Goal: Contribute content

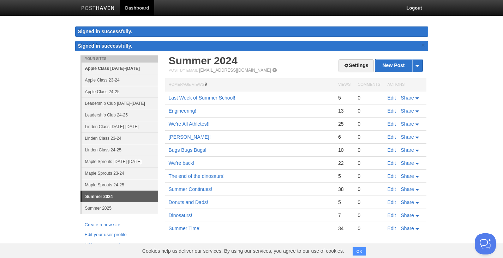
click at [117, 67] on link "Apple Class [DATE]-[DATE]" at bounding box center [120, 69] width 77 height 12
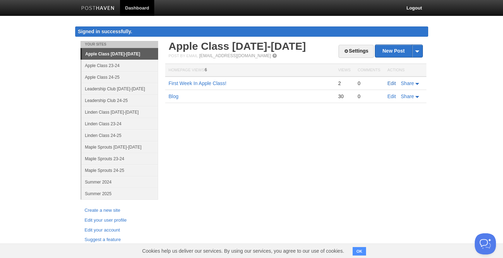
click at [393, 83] on link "Edit" at bounding box center [392, 84] width 8 height 6
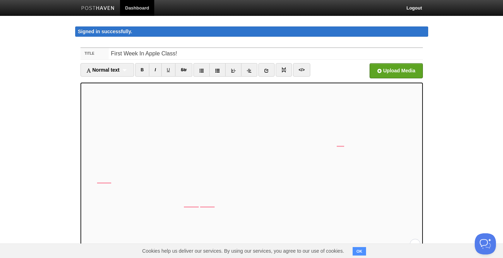
scroll to position [35, 0]
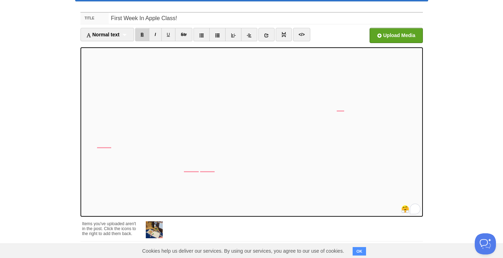
click at [139, 36] on link "B" at bounding box center [142, 34] width 14 height 13
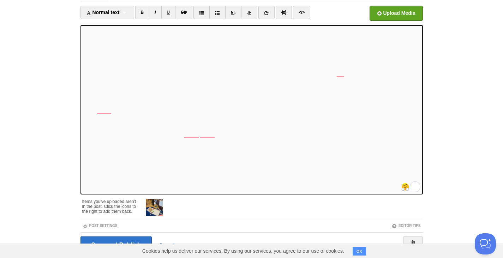
scroll to position [80, 0]
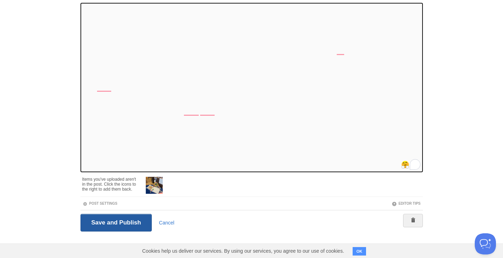
click at [119, 223] on input "Save and Publish" at bounding box center [117, 223] width 72 height 18
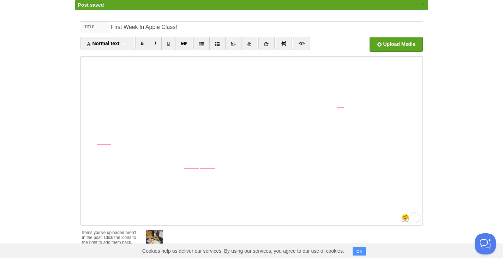
scroll to position [23, 0]
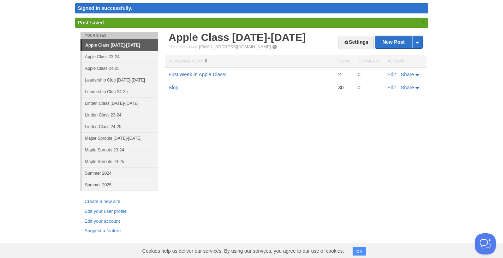
click at [208, 75] on link "First Week In Apple Class!" at bounding box center [198, 75] width 58 height 6
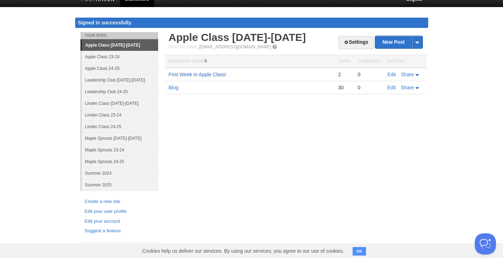
scroll to position [9, 0]
click at [395, 74] on link "Edit" at bounding box center [392, 75] width 8 height 6
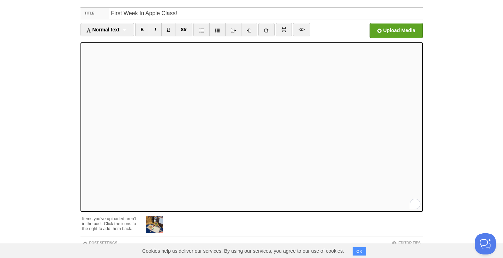
scroll to position [80, 0]
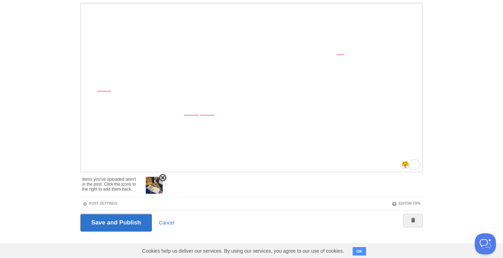
click at [154, 186] on img at bounding box center [154, 185] width 17 height 17
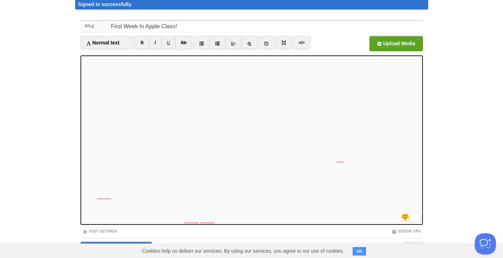
scroll to position [55, 0]
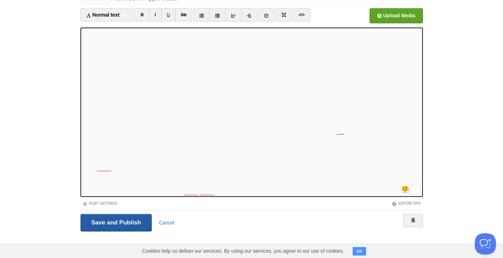
click at [100, 223] on input "Save and Publish" at bounding box center [117, 223] width 72 height 18
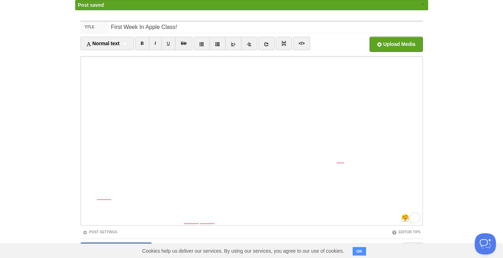
scroll to position [23, 0]
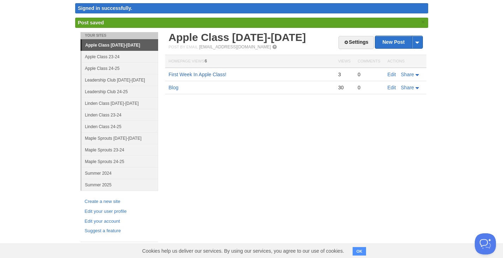
click at [208, 74] on link "First Week In Apple Class!" at bounding box center [198, 75] width 58 height 6
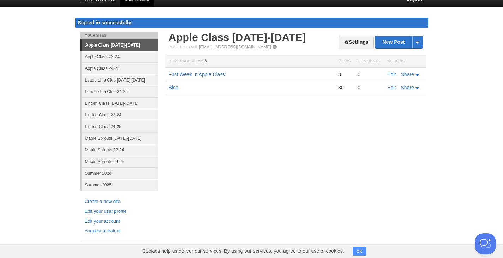
scroll to position [9, 0]
